Goal: Task Accomplishment & Management: Use online tool/utility

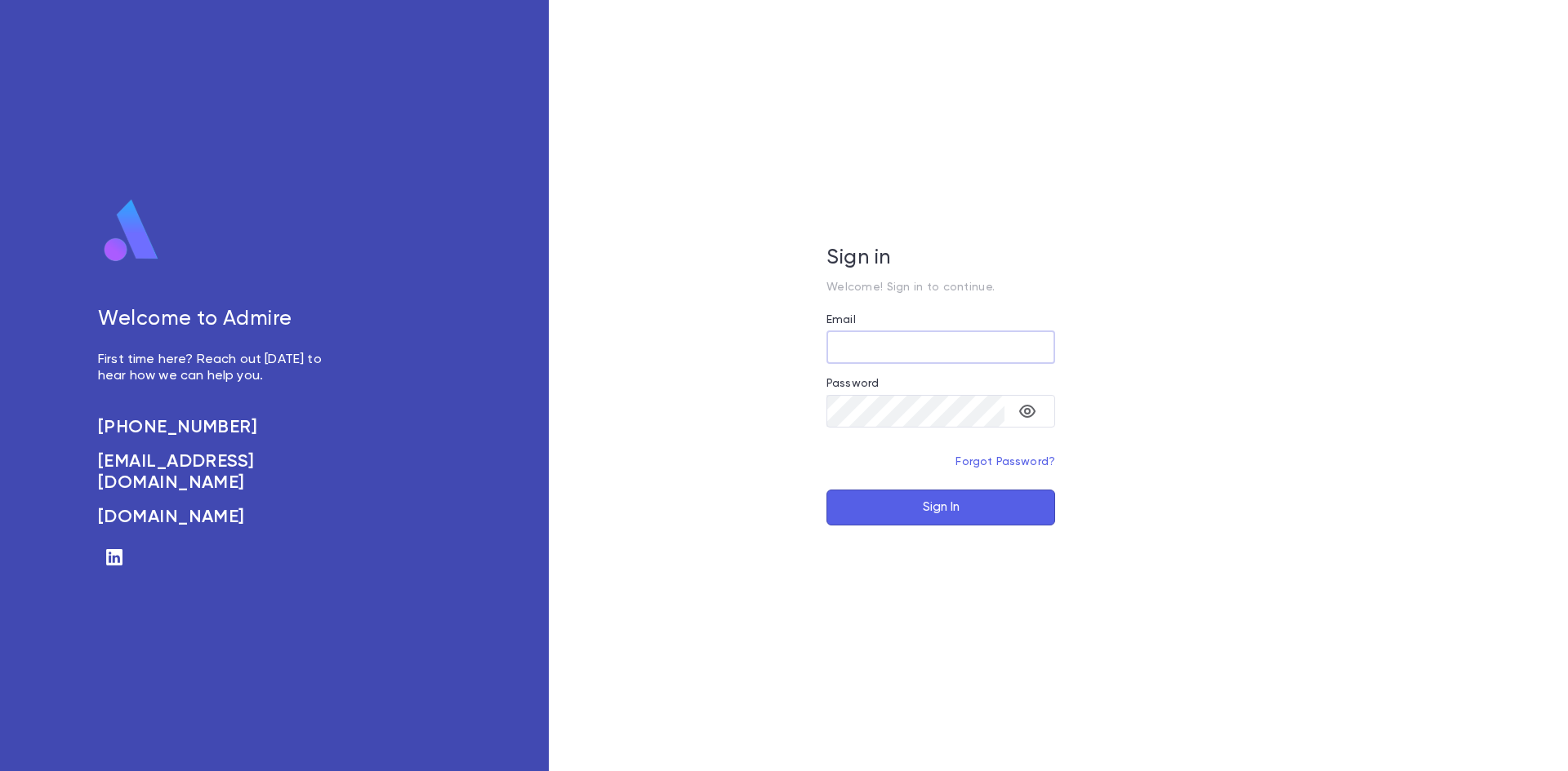
type input "**********"
click at [958, 515] on button "Sign In" at bounding box center [940, 508] width 228 height 36
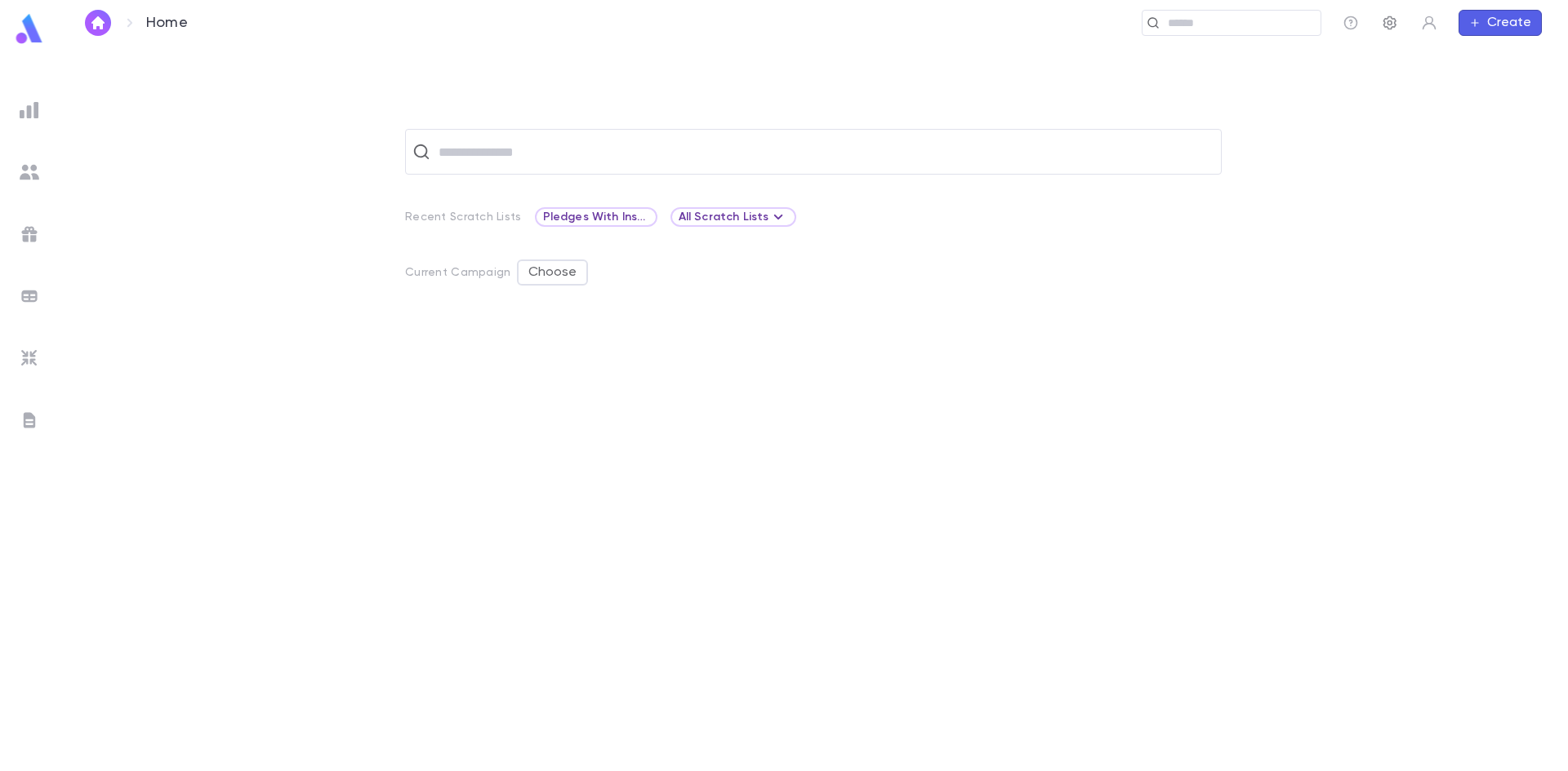
click at [1391, 21] on icon "button" at bounding box center [1389, 24] width 13 height 14
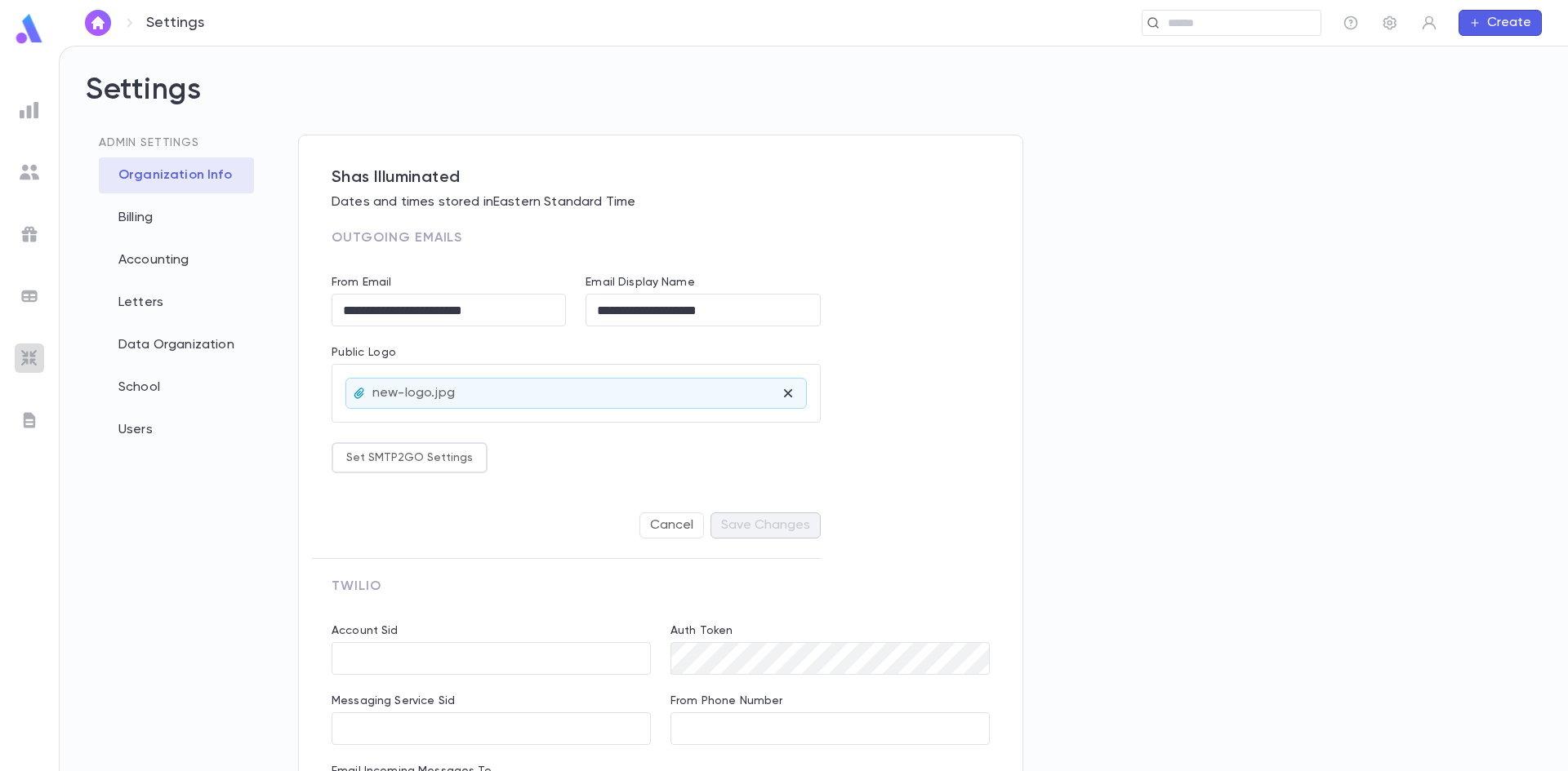
click at [33, 357] on img at bounding box center [29, 359] width 19 height 19
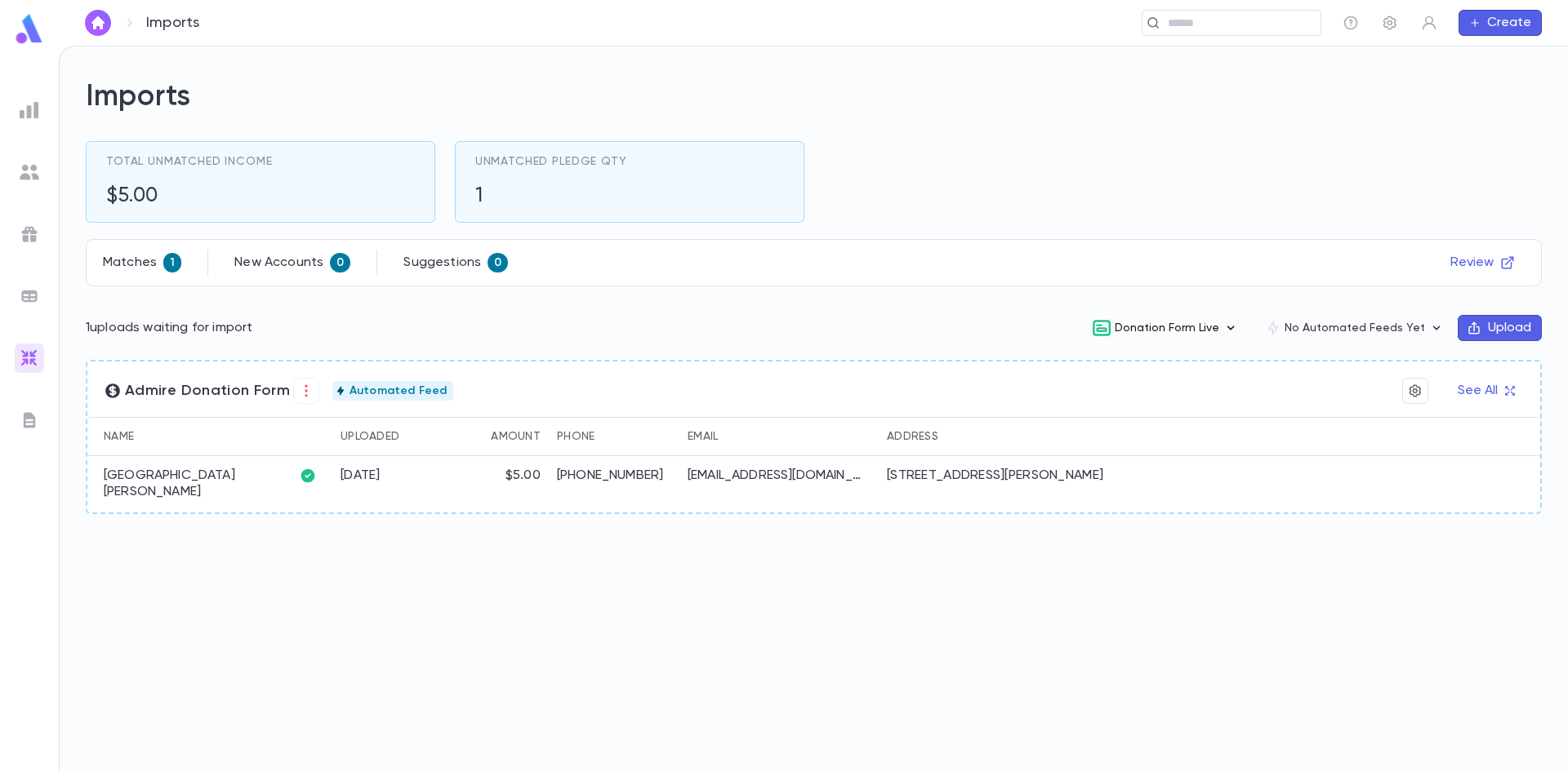
click at [1203, 328] on button "Donation Form Live" at bounding box center [1165, 328] width 173 height 31
click at [1137, 404] on li "Edit" at bounding box center [1179, 415] width 170 height 26
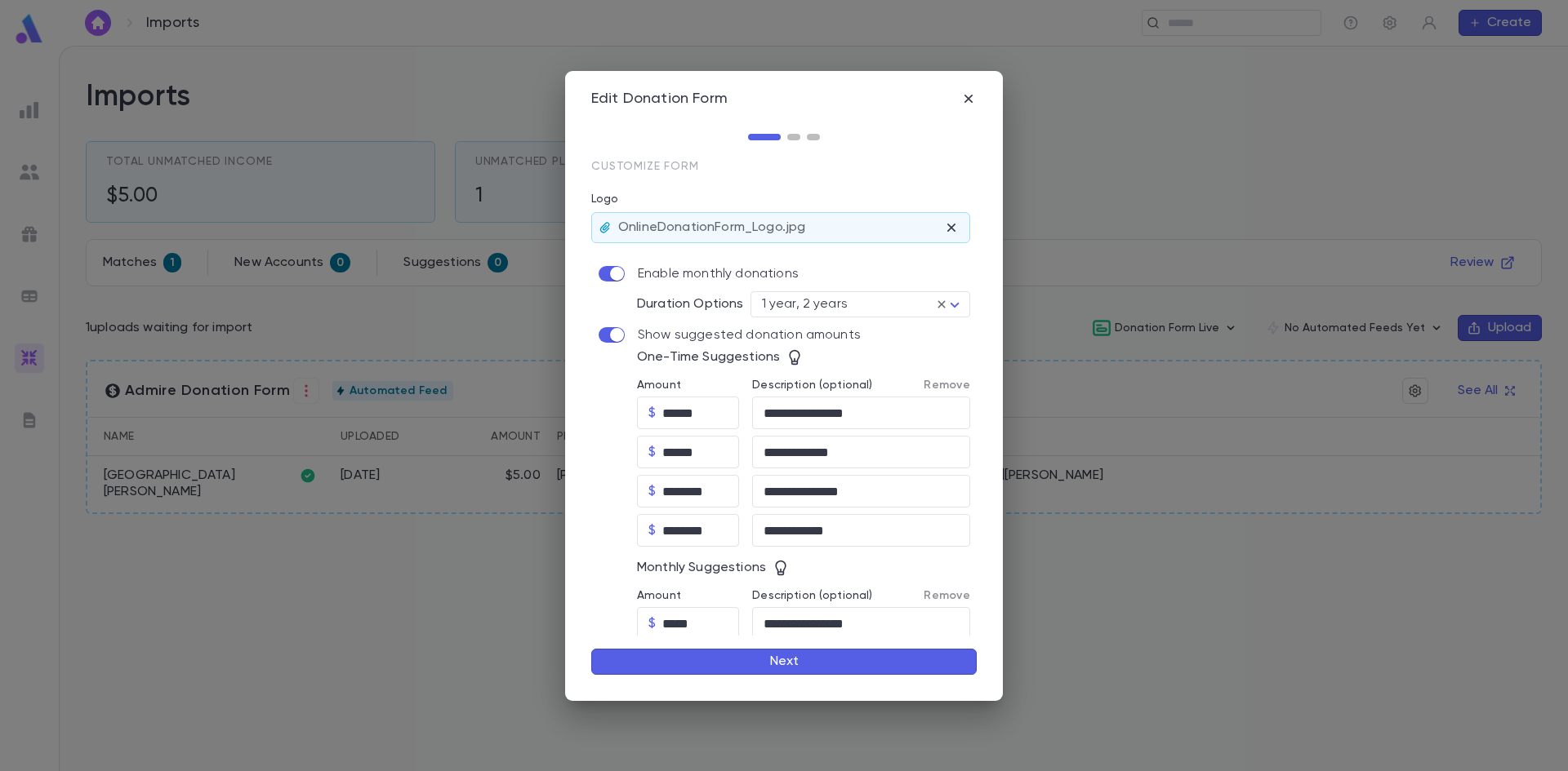
click at [807, 651] on button "Next" at bounding box center [784, 662] width 385 height 26
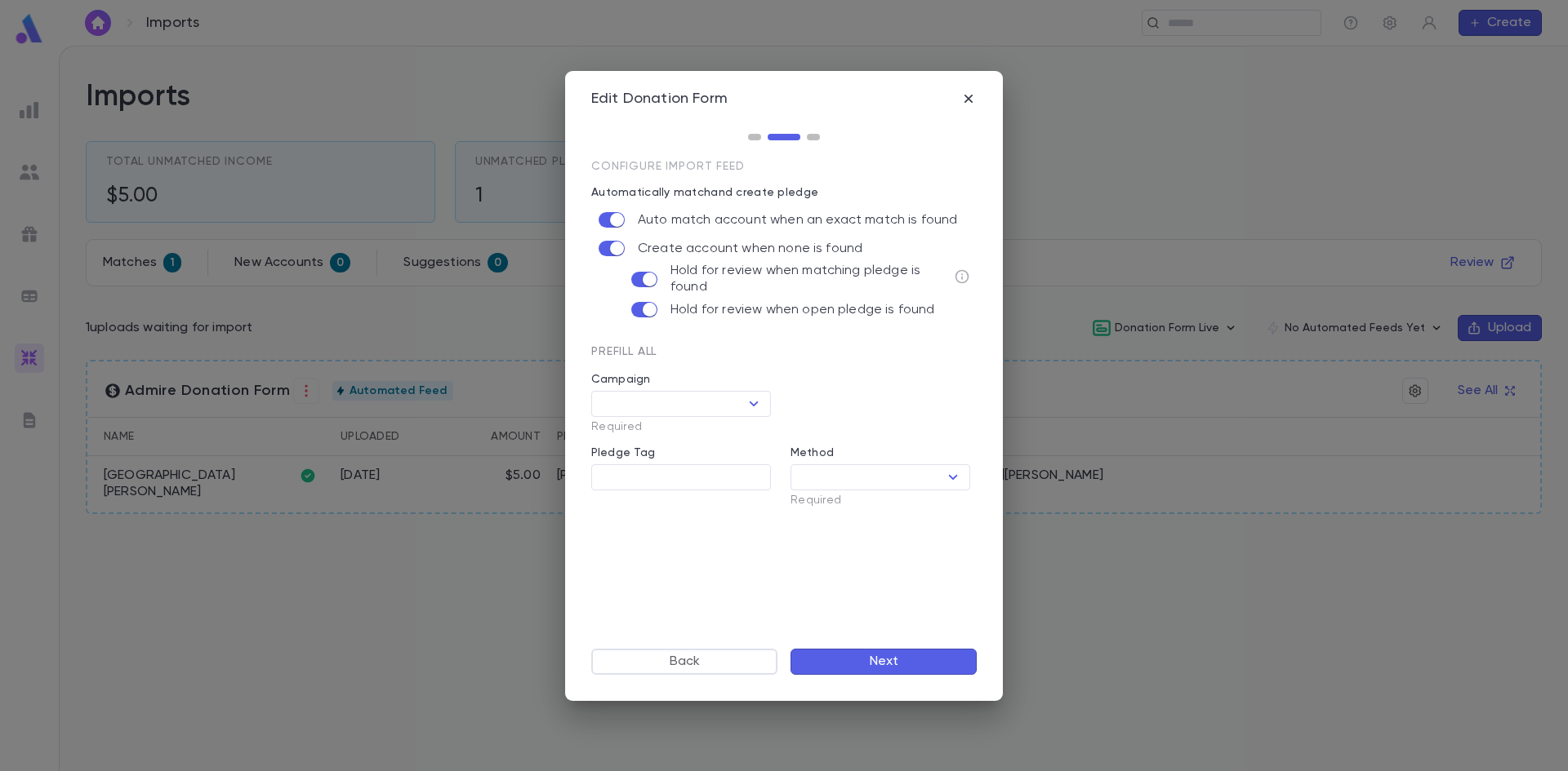
type input "**********"
click at [857, 661] on button "Next" at bounding box center [883, 662] width 186 height 26
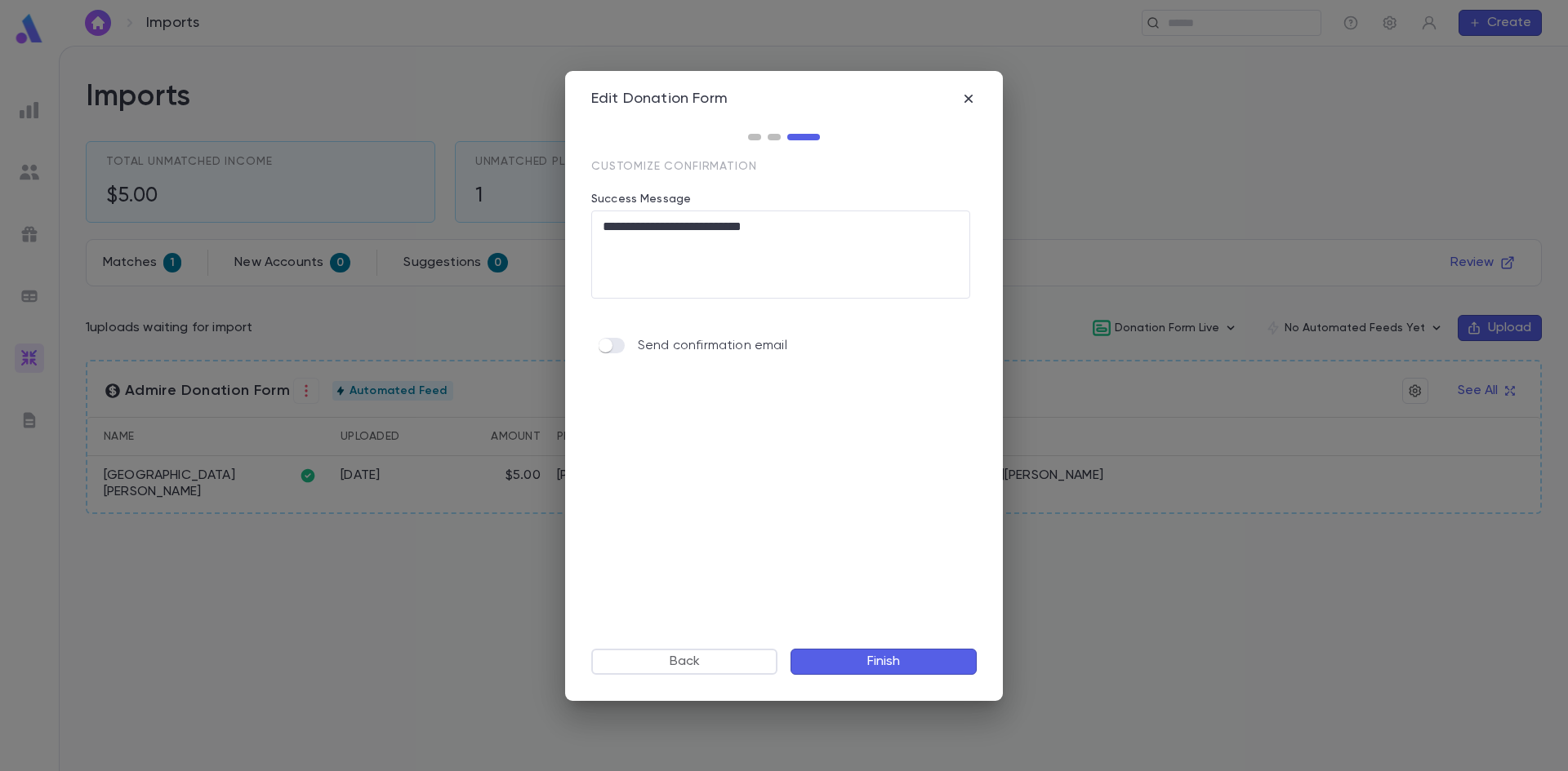
click at [857, 661] on button "Finish" at bounding box center [883, 662] width 186 height 26
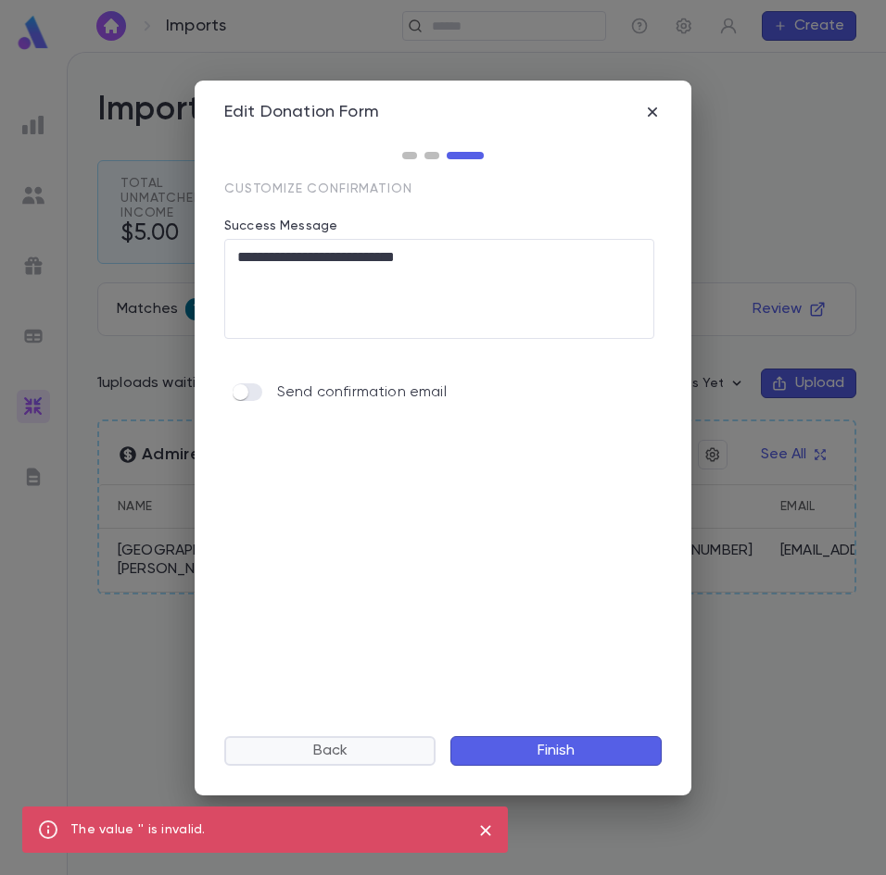
click at [351, 752] on button "Back" at bounding box center [329, 751] width 211 height 30
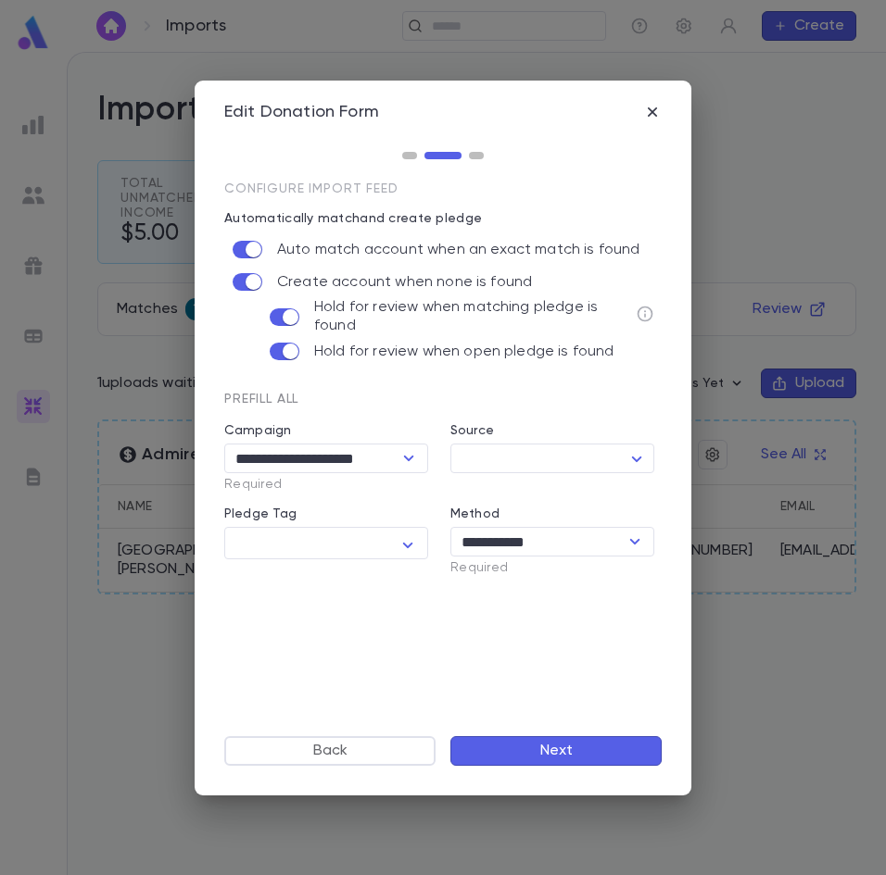
click at [527, 748] on button "Next" at bounding box center [555, 751] width 211 height 30
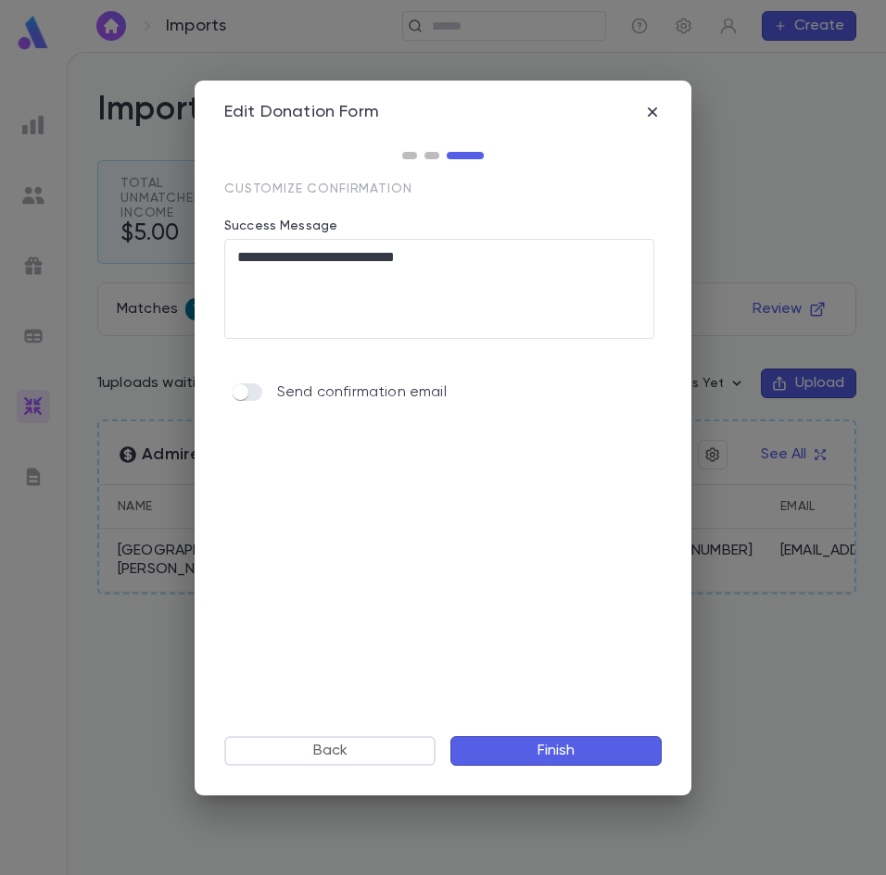
click at [573, 749] on button "Finish" at bounding box center [555, 751] width 211 height 30
